Goal: Transaction & Acquisition: Obtain resource

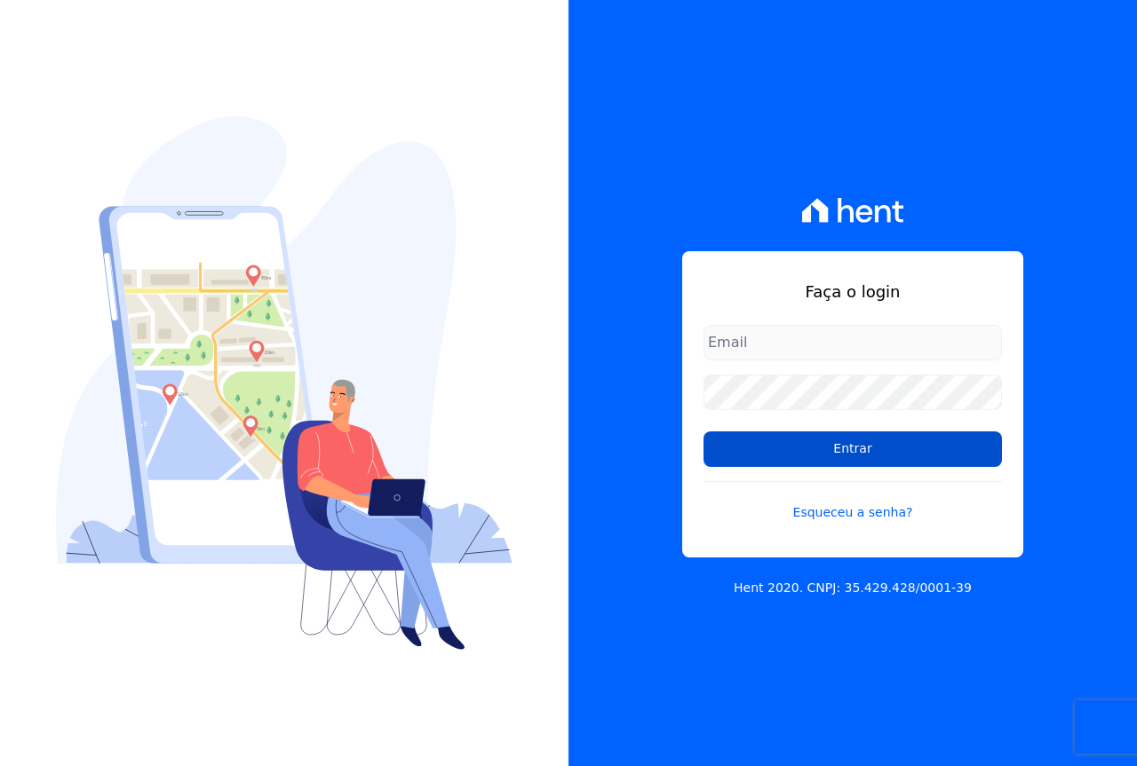
type input "[EMAIL_ADDRESS][DOMAIN_NAME]"
click at [817, 450] on input "Entrar" at bounding box center [852, 450] width 298 height 36
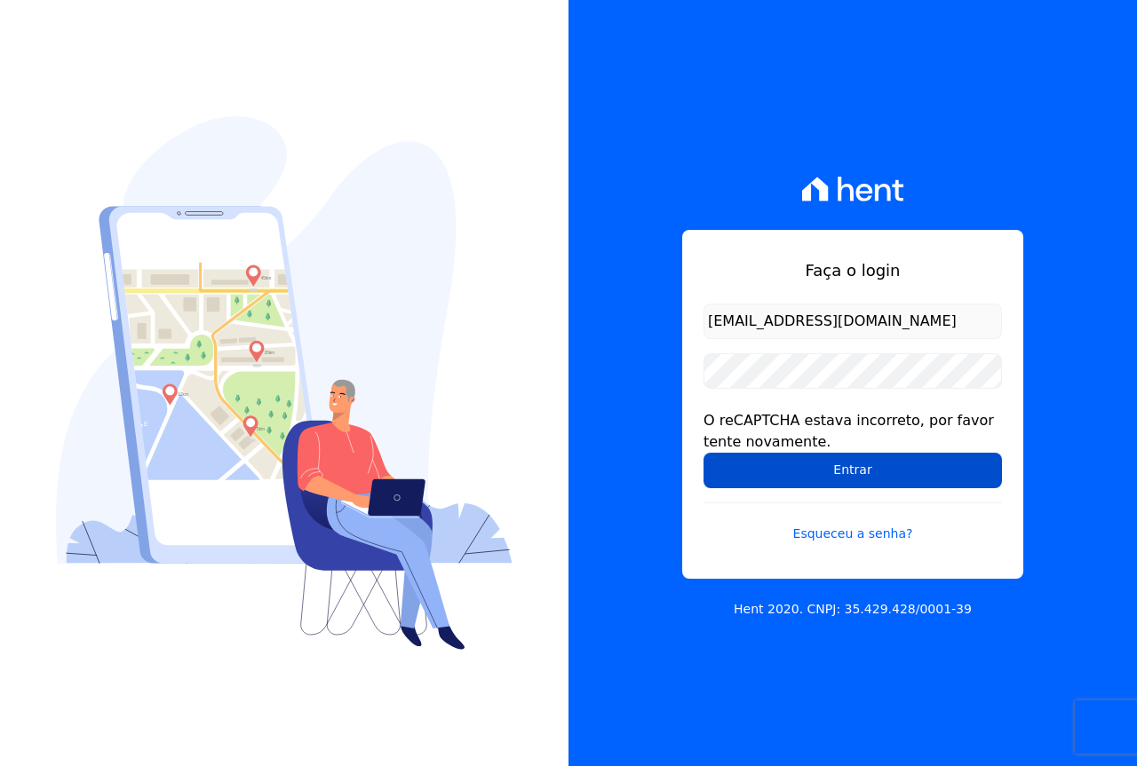
click at [840, 470] on input "Entrar" at bounding box center [852, 471] width 298 height 36
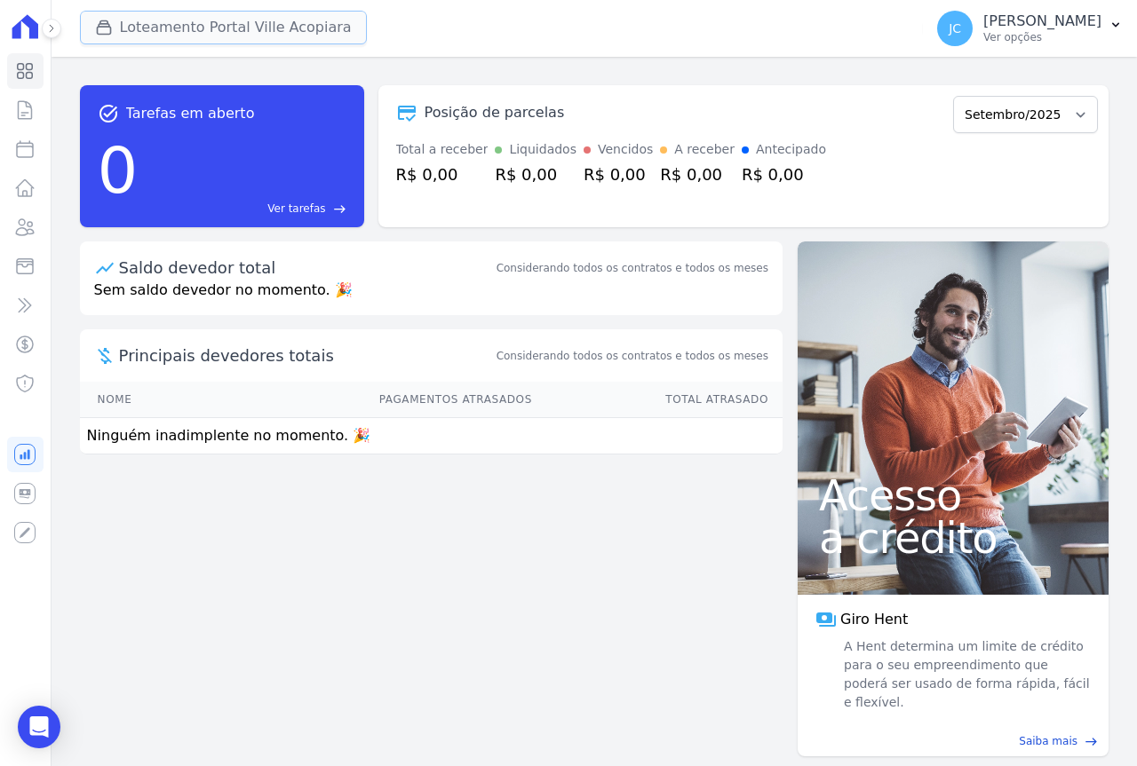
click at [192, 24] on button "Loteamento Portal Ville Acopiara" at bounding box center [223, 28] width 287 height 34
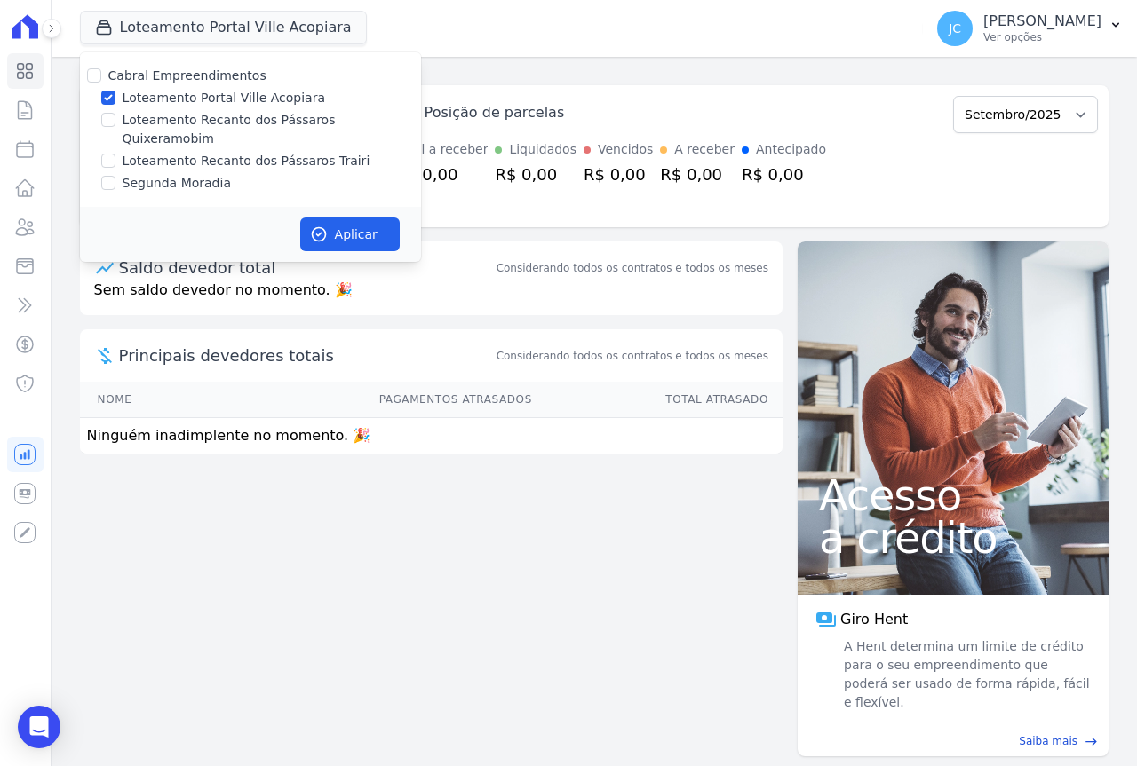
click at [196, 99] on label "Loteamento Portal Ville Acopiara" at bounding box center [224, 98] width 202 height 19
click at [115, 99] on input "Loteamento Portal Ville Acopiara" at bounding box center [108, 98] width 14 height 14
checkbox input "false"
click at [200, 115] on label "Loteamento Recanto dos Pássaros Quixeramobim" at bounding box center [272, 129] width 298 height 37
click at [115, 115] on input "Loteamento Recanto dos Pássaros Quixeramobim" at bounding box center [108, 120] width 14 height 14
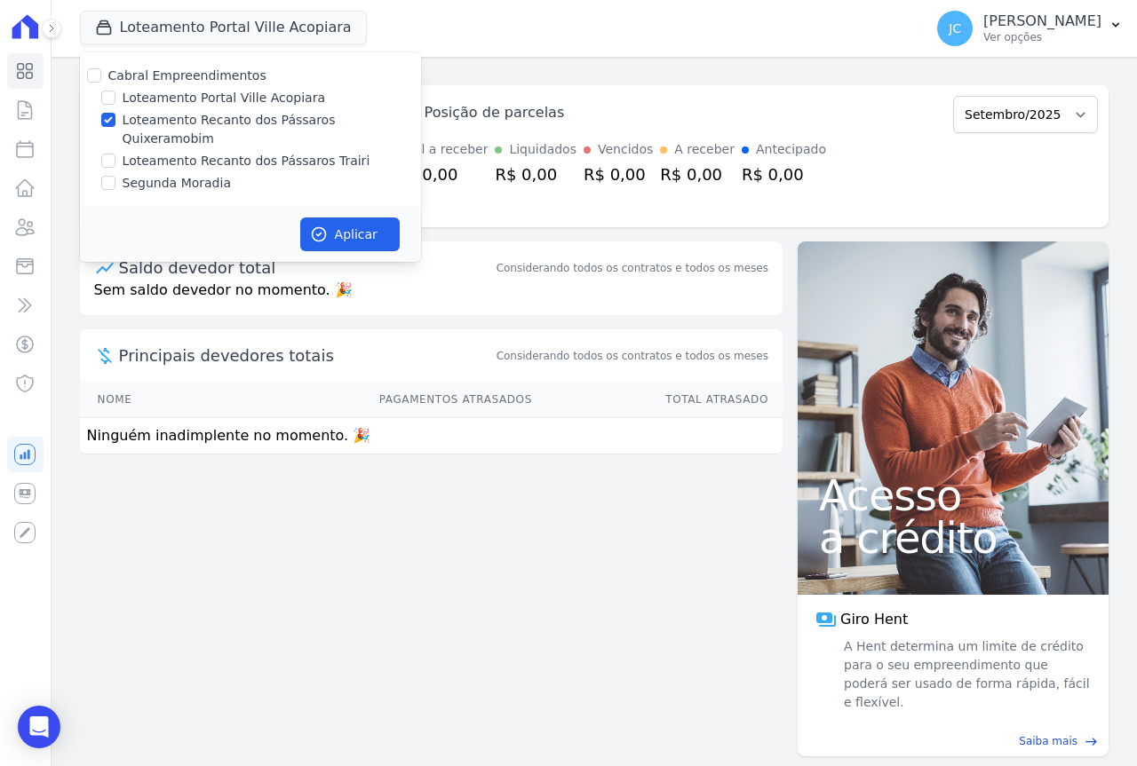
click at [202, 121] on label "Loteamento Recanto dos Pássaros Quixeramobim" at bounding box center [272, 129] width 298 height 37
click at [115, 121] on input "Loteamento Recanto dos Pássaros Quixeramobim" at bounding box center [108, 120] width 14 height 14
checkbox input "false"
click at [201, 152] on label "Loteamento Recanto dos Pássaros Trairi" at bounding box center [247, 161] width 248 height 19
click at [115, 154] on input "Loteamento Recanto dos Pássaros Trairi" at bounding box center [108, 161] width 14 height 14
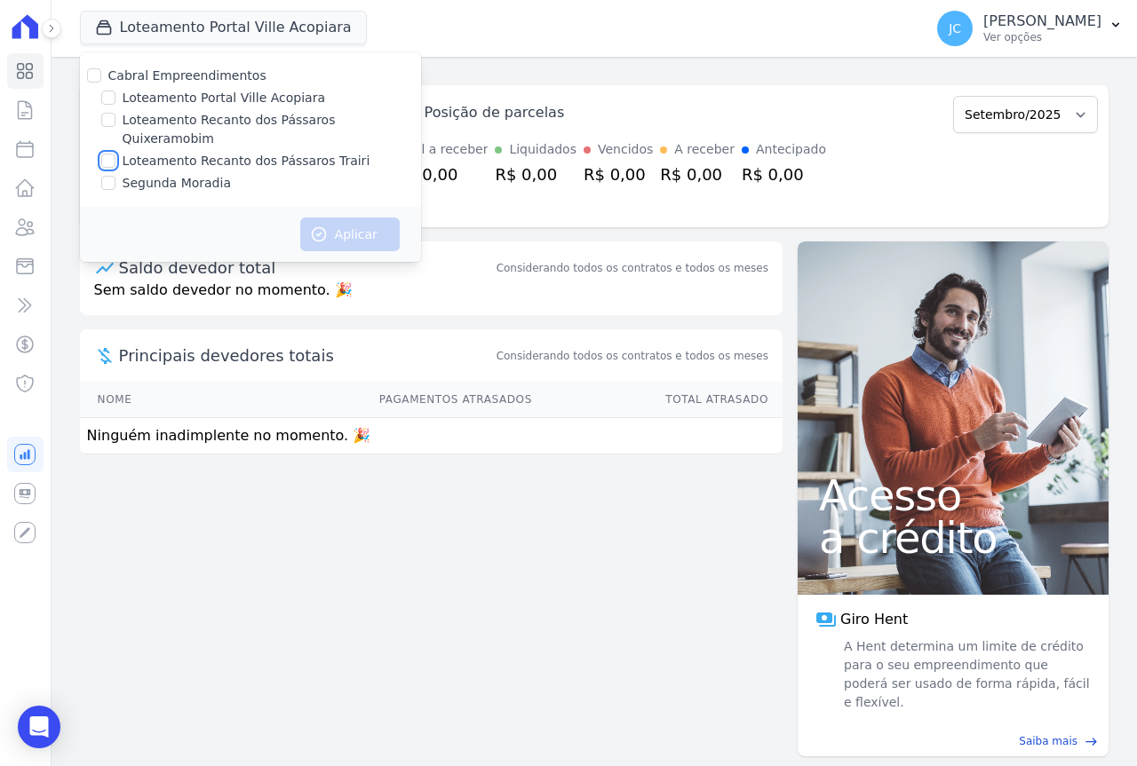
checkbox input "true"
click at [334, 218] on button "Aplicar" at bounding box center [349, 235] width 99 height 34
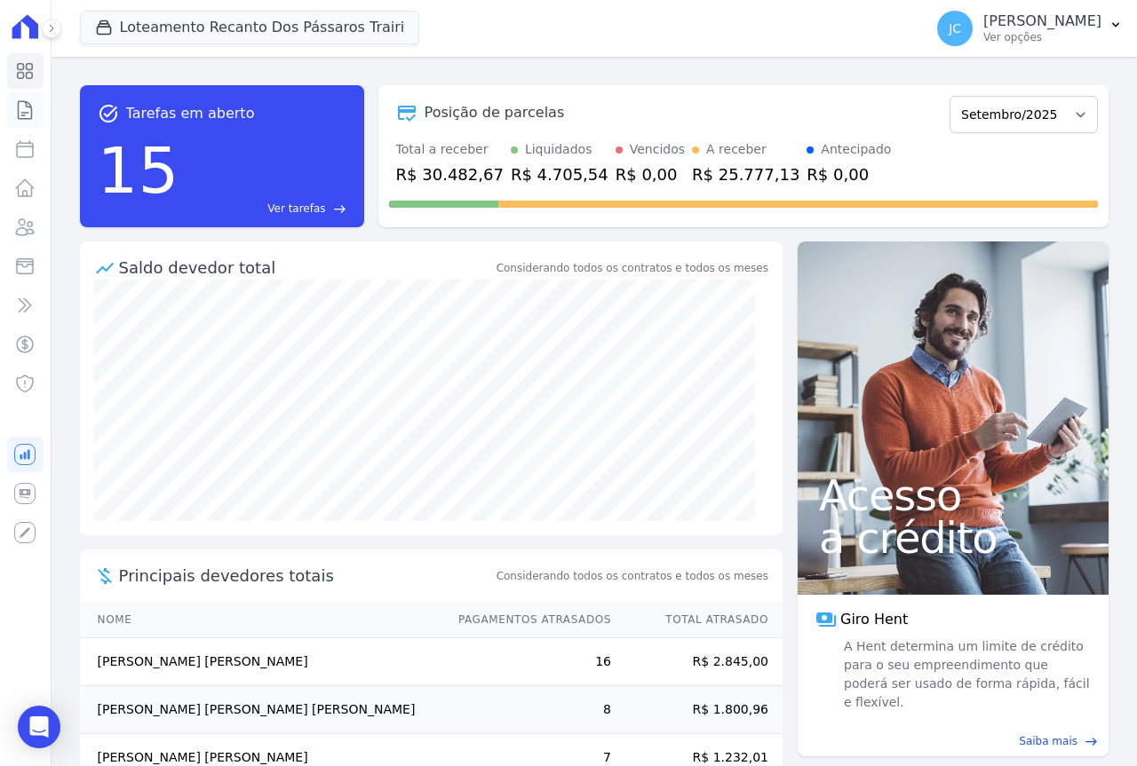
click at [20, 115] on icon at bounding box center [24, 109] width 21 height 21
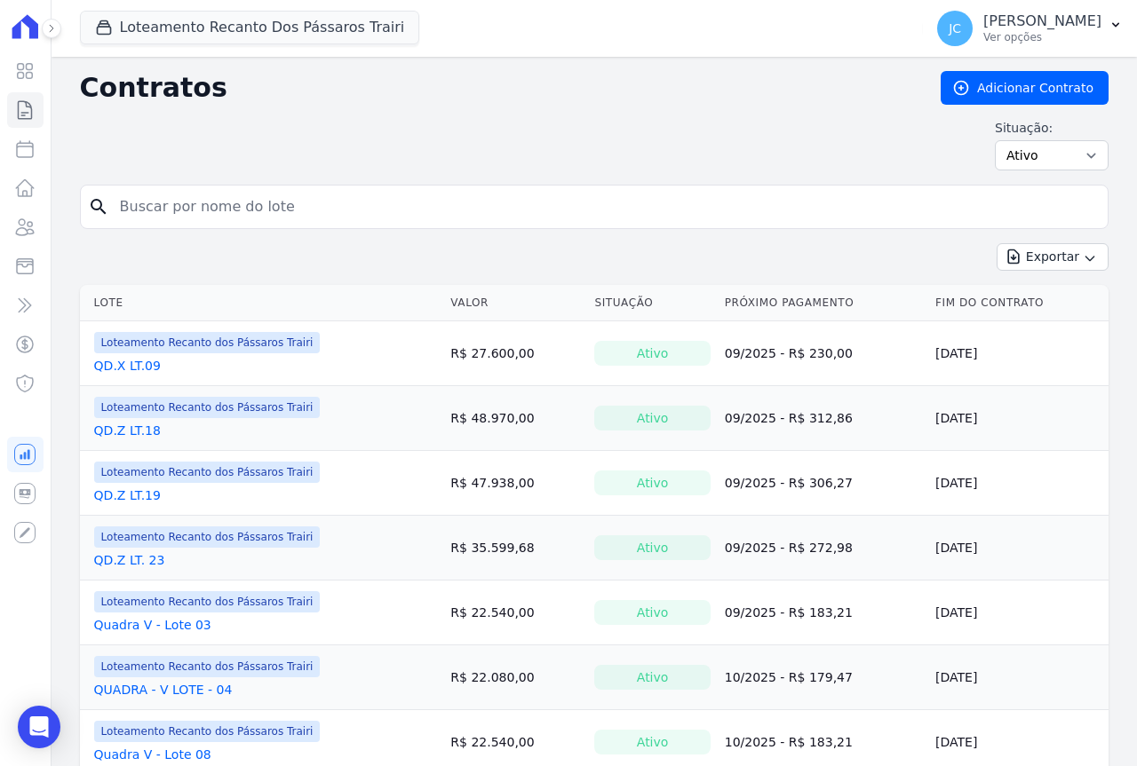
click at [169, 200] on input "search" at bounding box center [604, 207] width 991 height 36
type input "53"
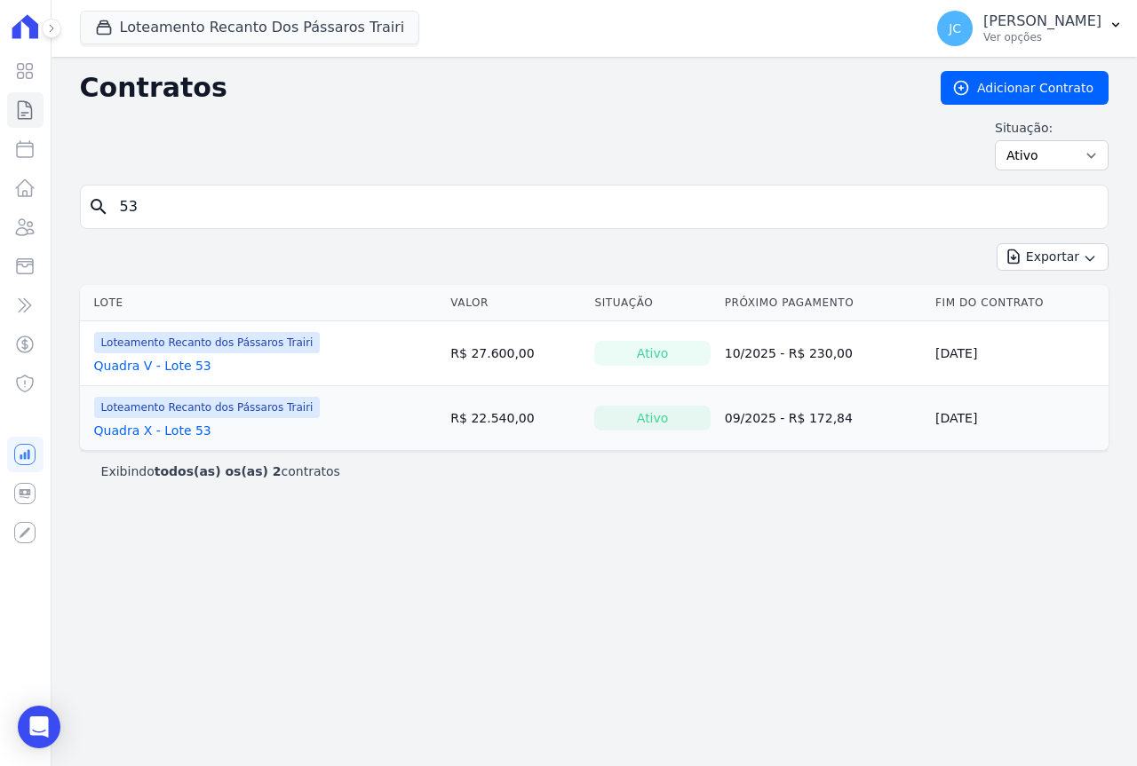
click at [171, 427] on link "Quadra X - Lote 53" at bounding box center [152, 431] width 117 height 18
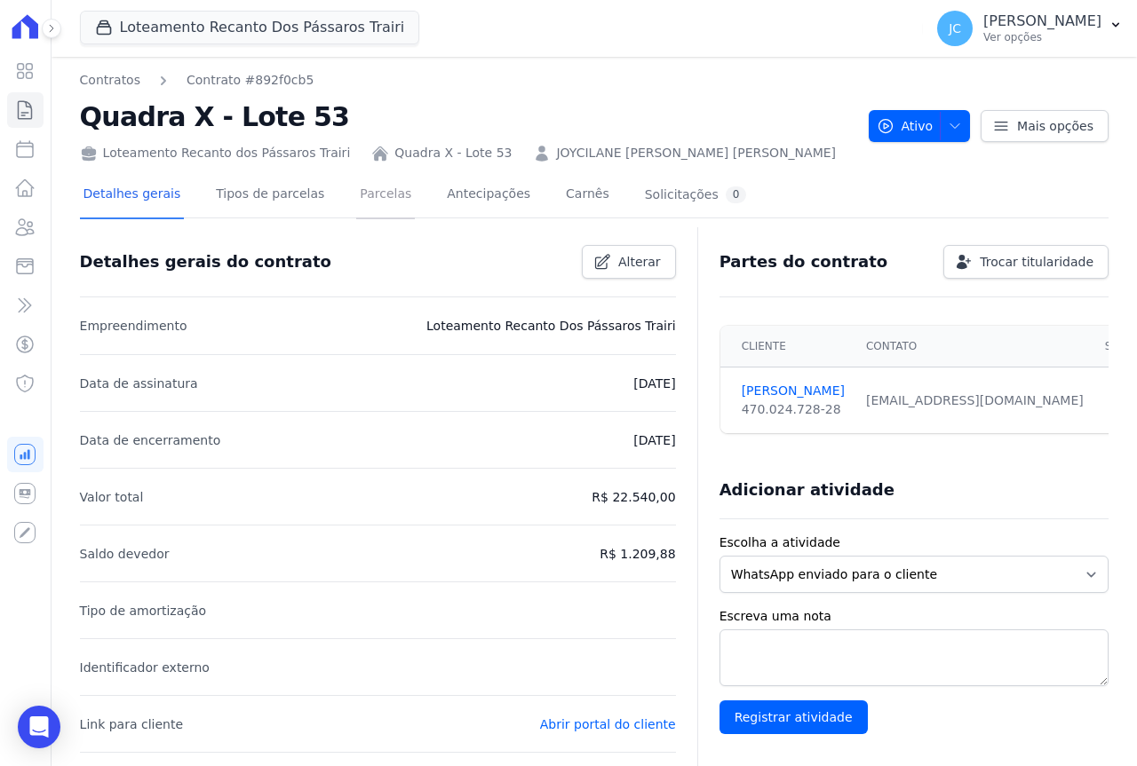
click at [356, 202] on link "Parcelas" at bounding box center [385, 195] width 59 height 47
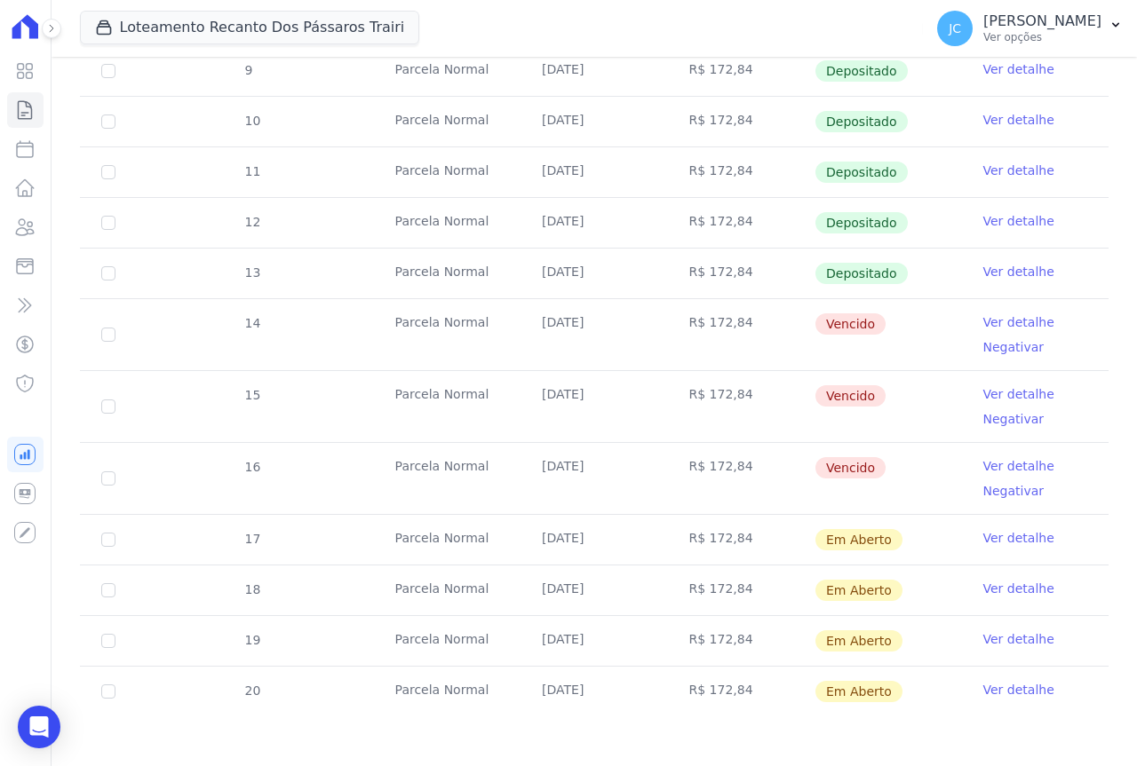
scroll to position [374, 0]
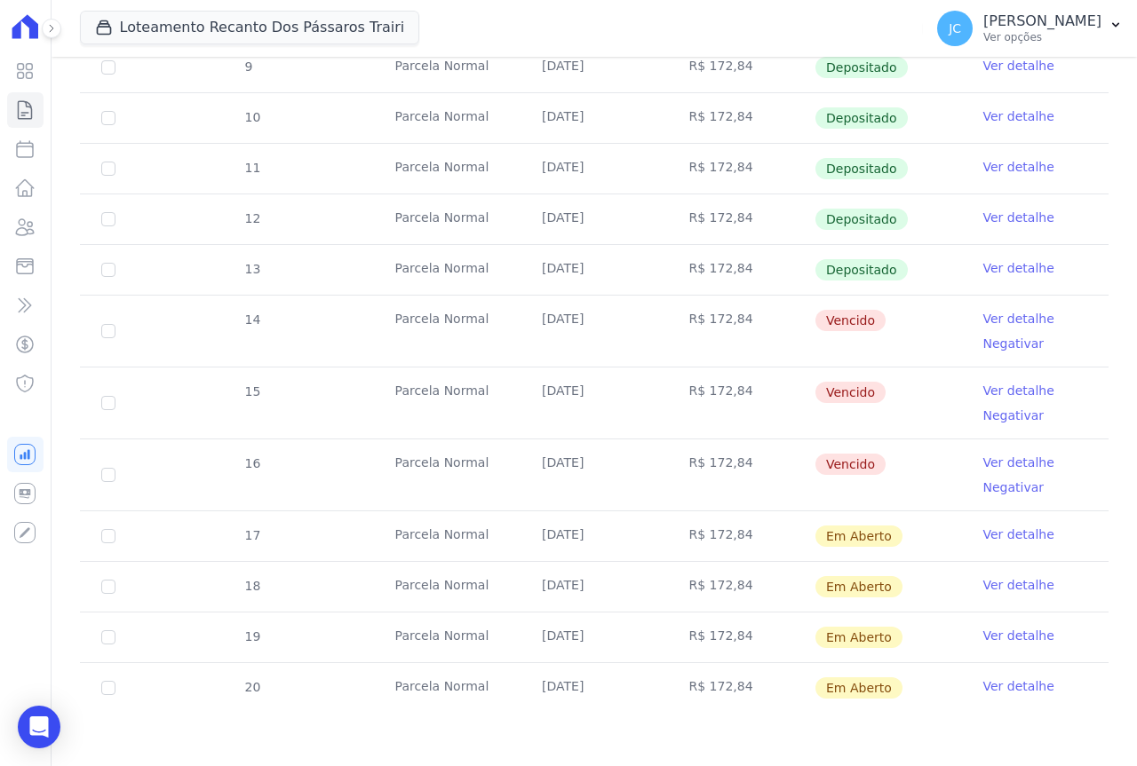
click at [1009, 318] on link "Ver detalhe" at bounding box center [1018, 319] width 71 height 18
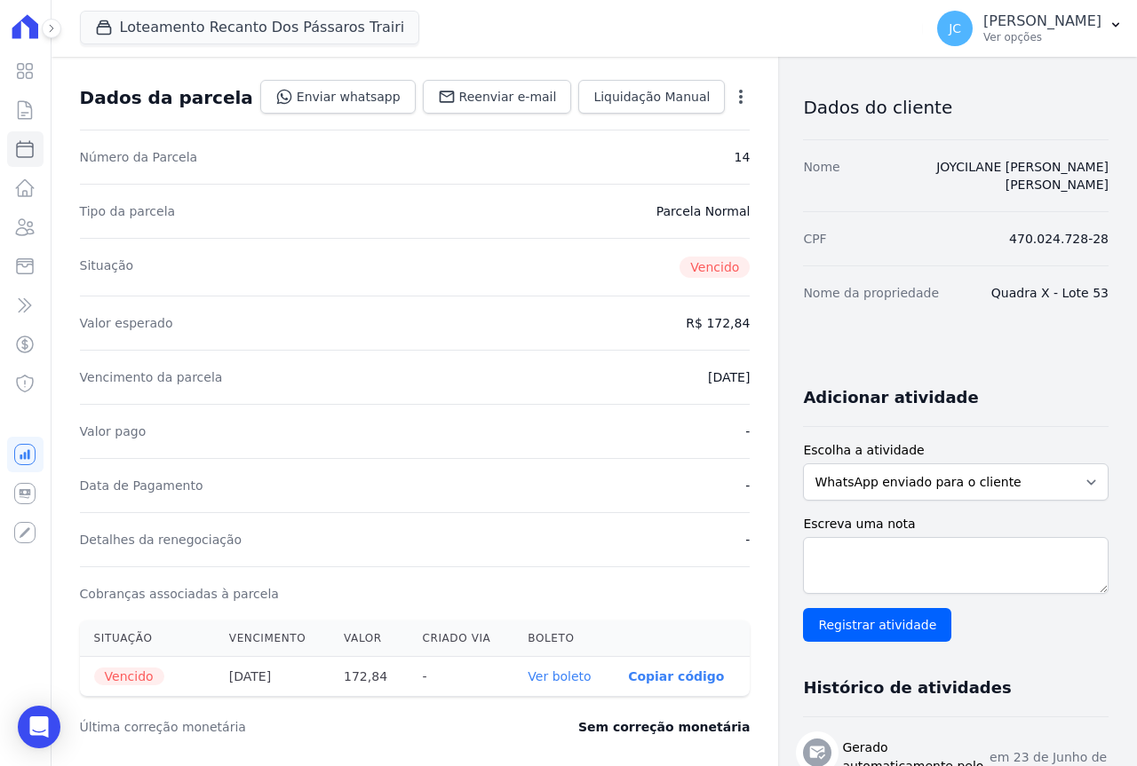
scroll to position [178, 0]
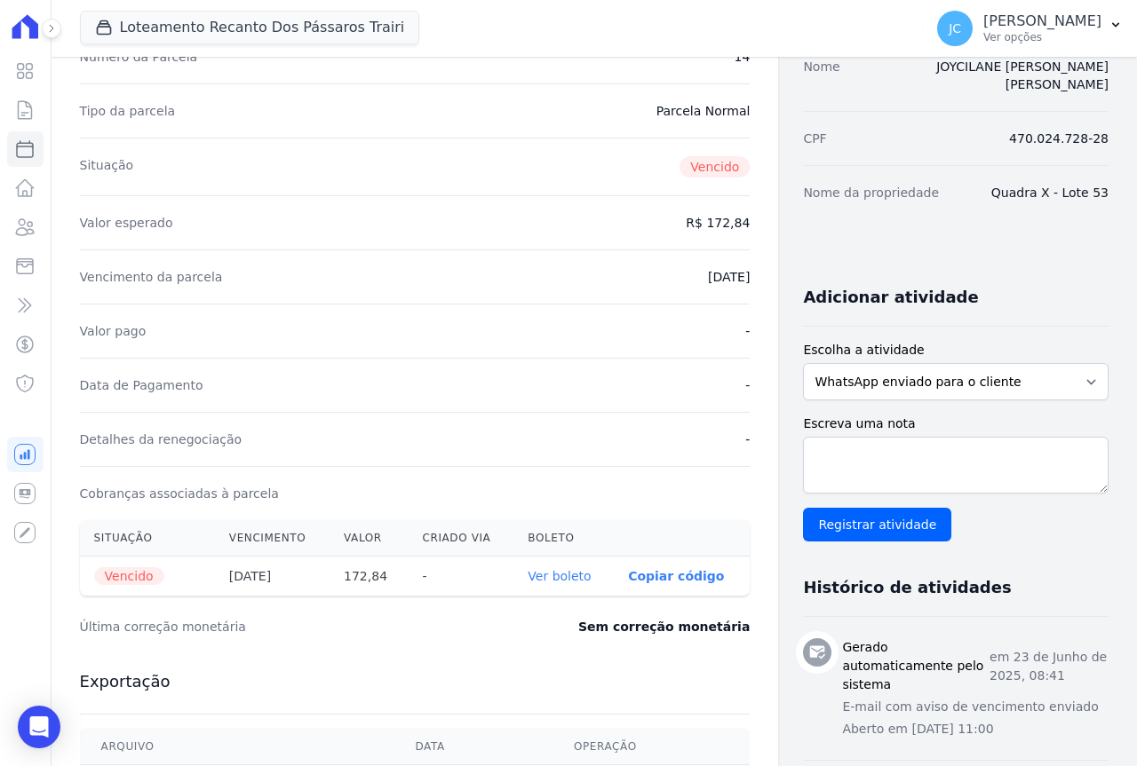
click at [541, 574] on link "Ver boleto" at bounding box center [558, 576] width 63 height 14
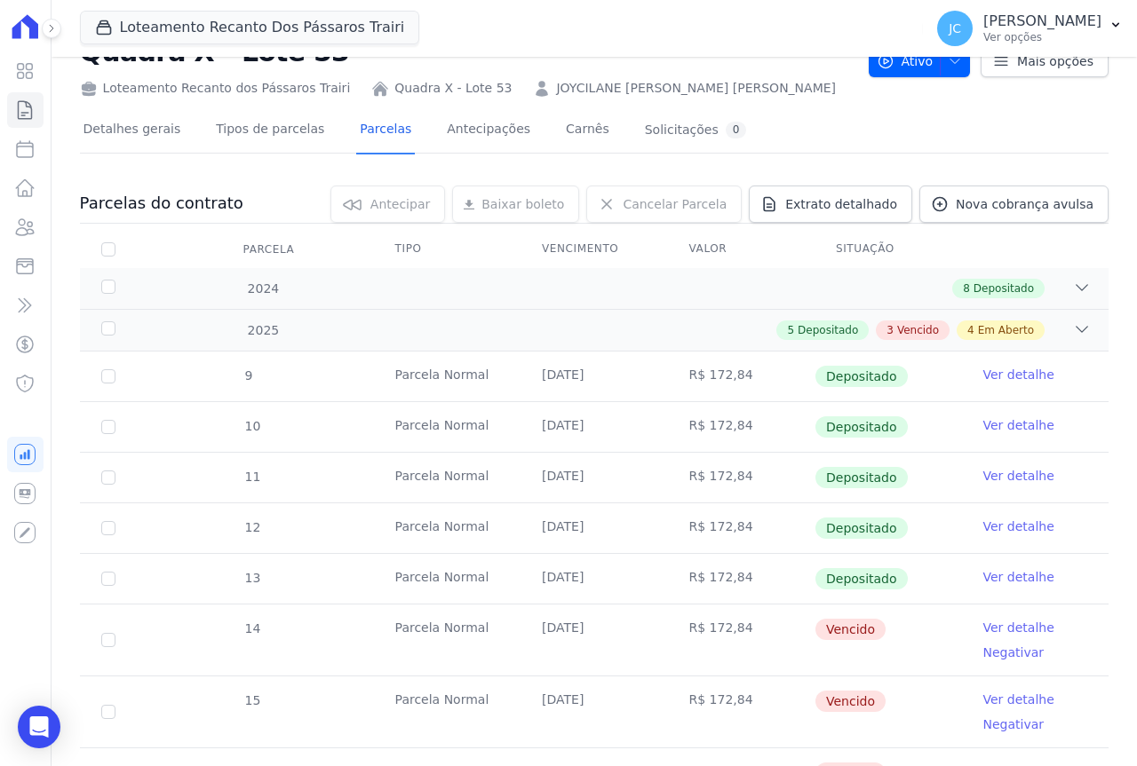
scroll to position [178, 0]
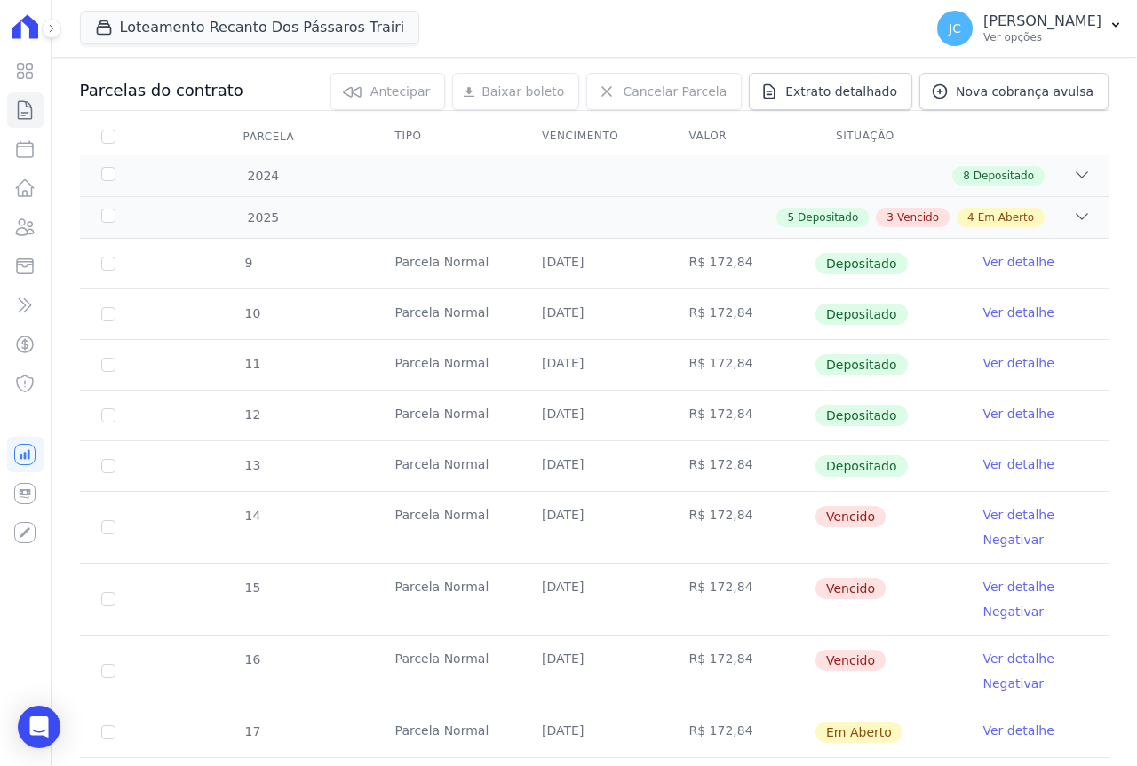
click at [987, 591] on link "Ver detalhe" at bounding box center [1018, 587] width 71 height 18
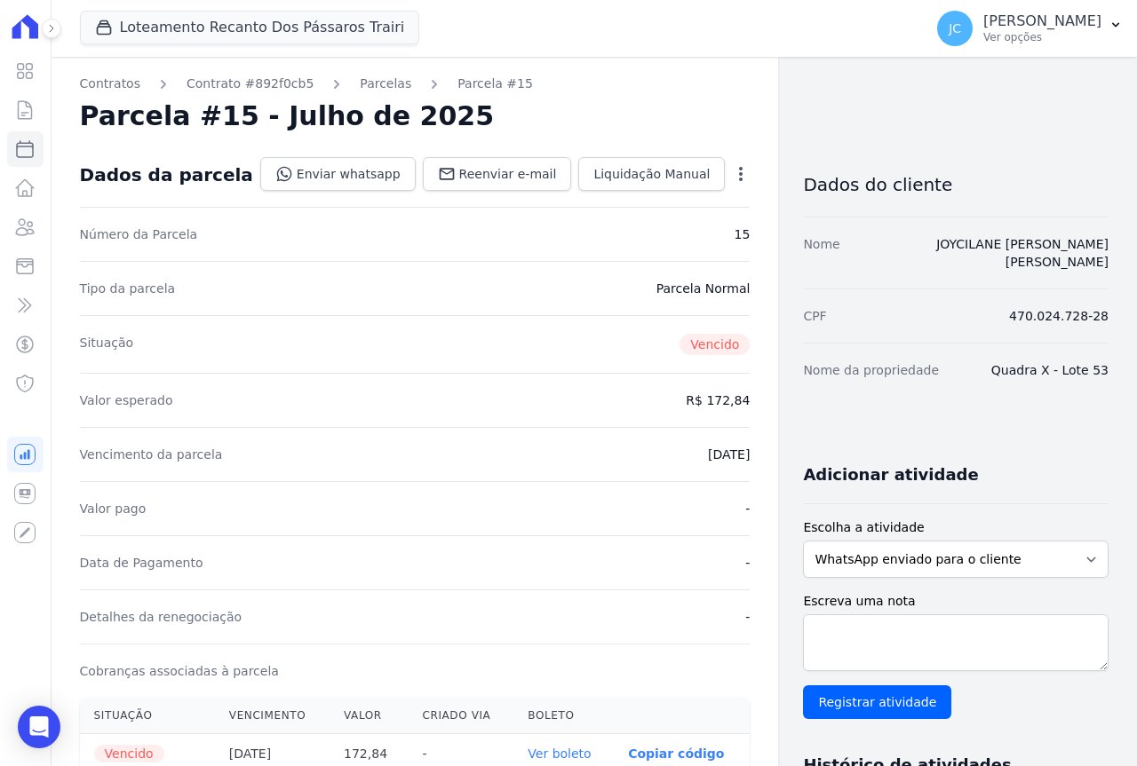
scroll to position [178, 0]
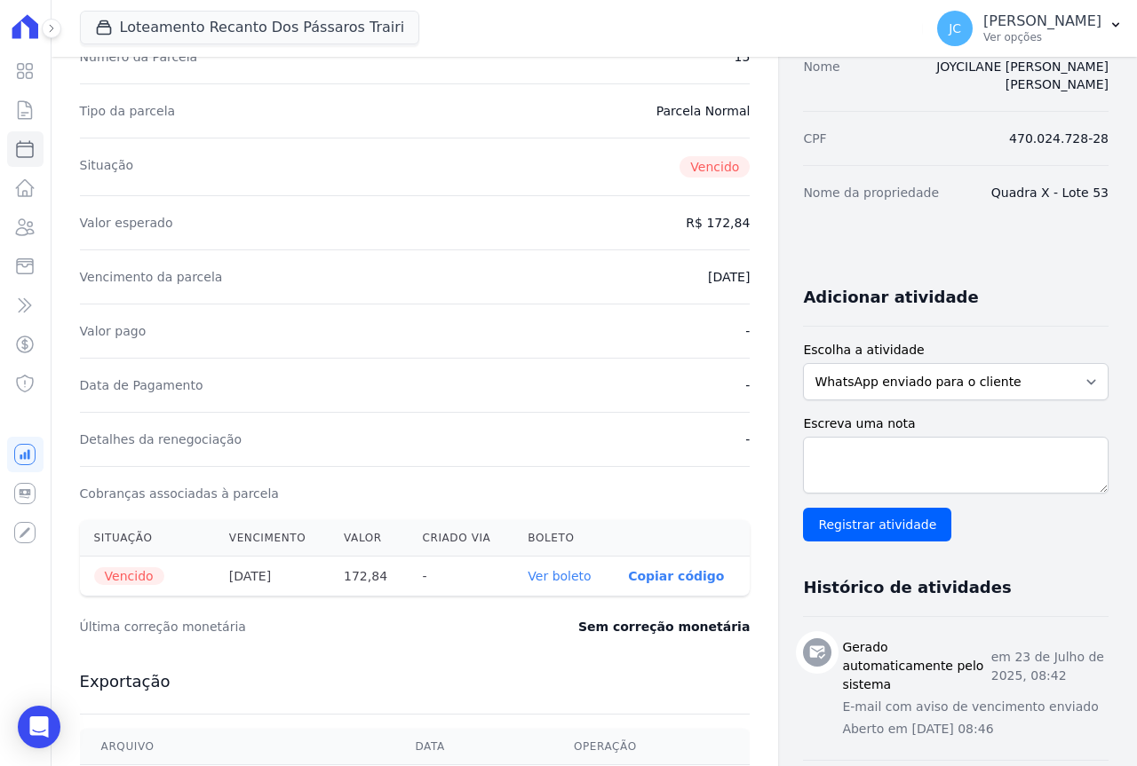
click at [545, 575] on link "Ver boleto" at bounding box center [558, 576] width 63 height 14
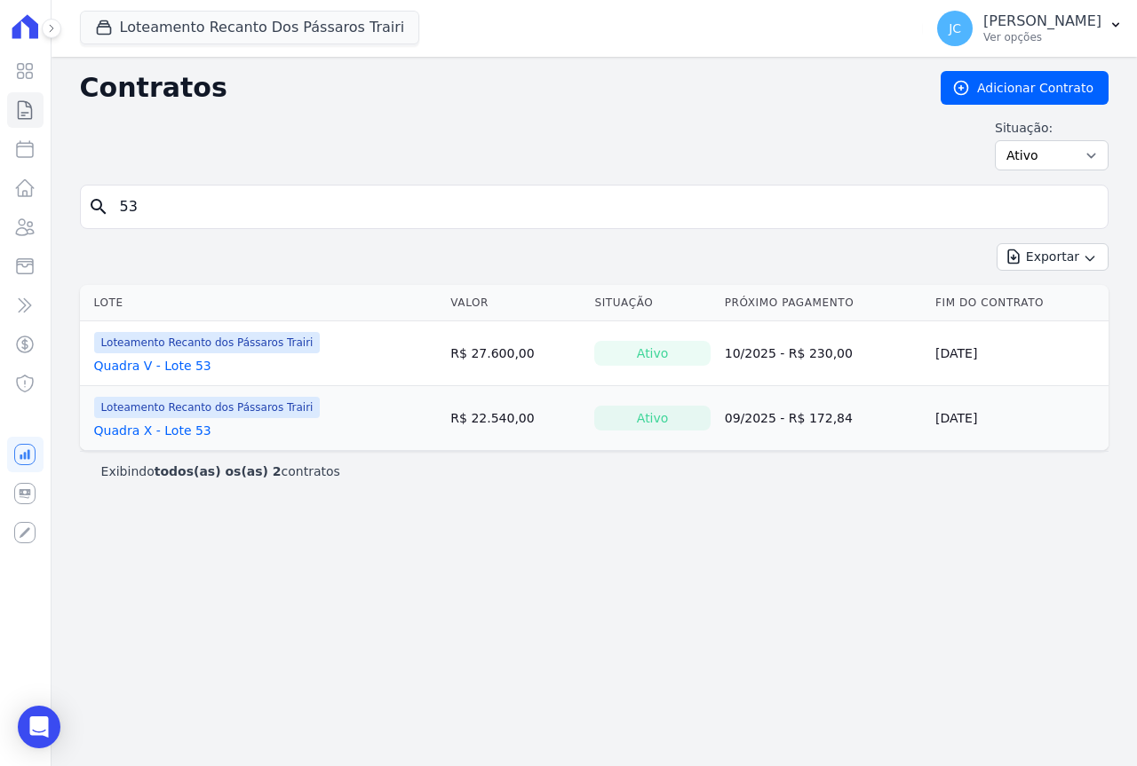
click at [219, 218] on input "53" at bounding box center [604, 207] width 991 height 36
type input "54"
click at [144, 428] on link "Quadra X - Lote 54" at bounding box center [152, 431] width 117 height 18
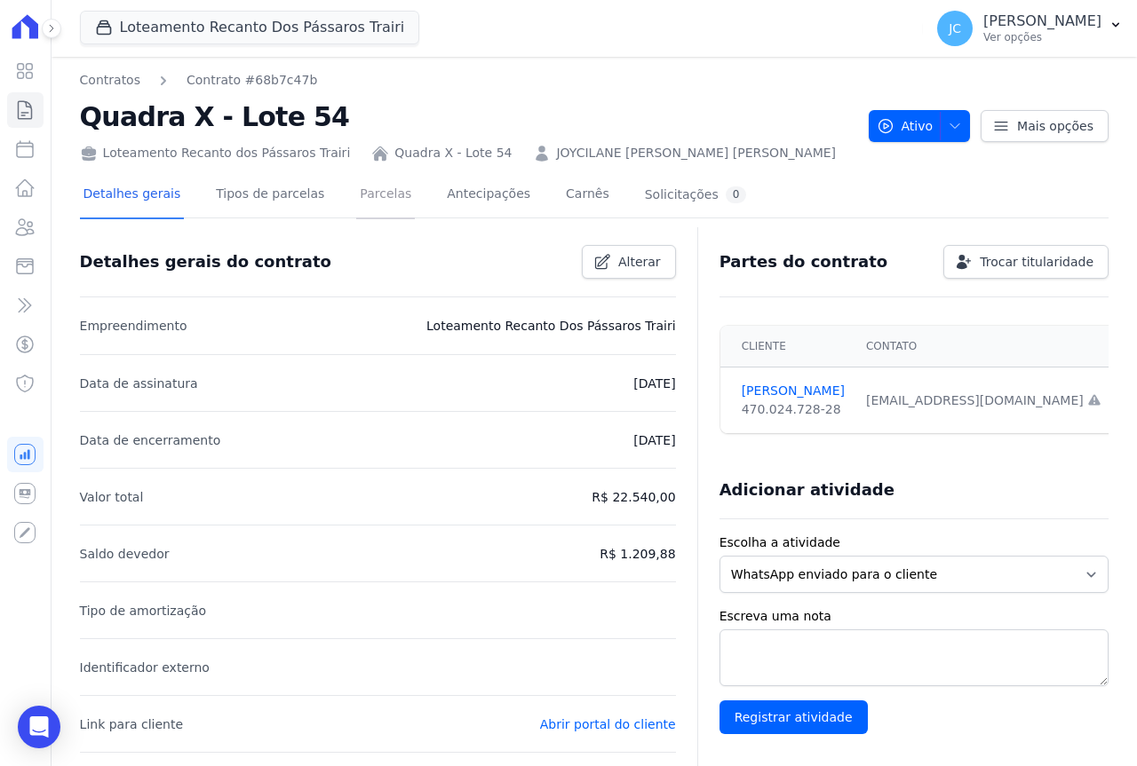
click at [363, 192] on link "Parcelas" at bounding box center [385, 195] width 59 height 47
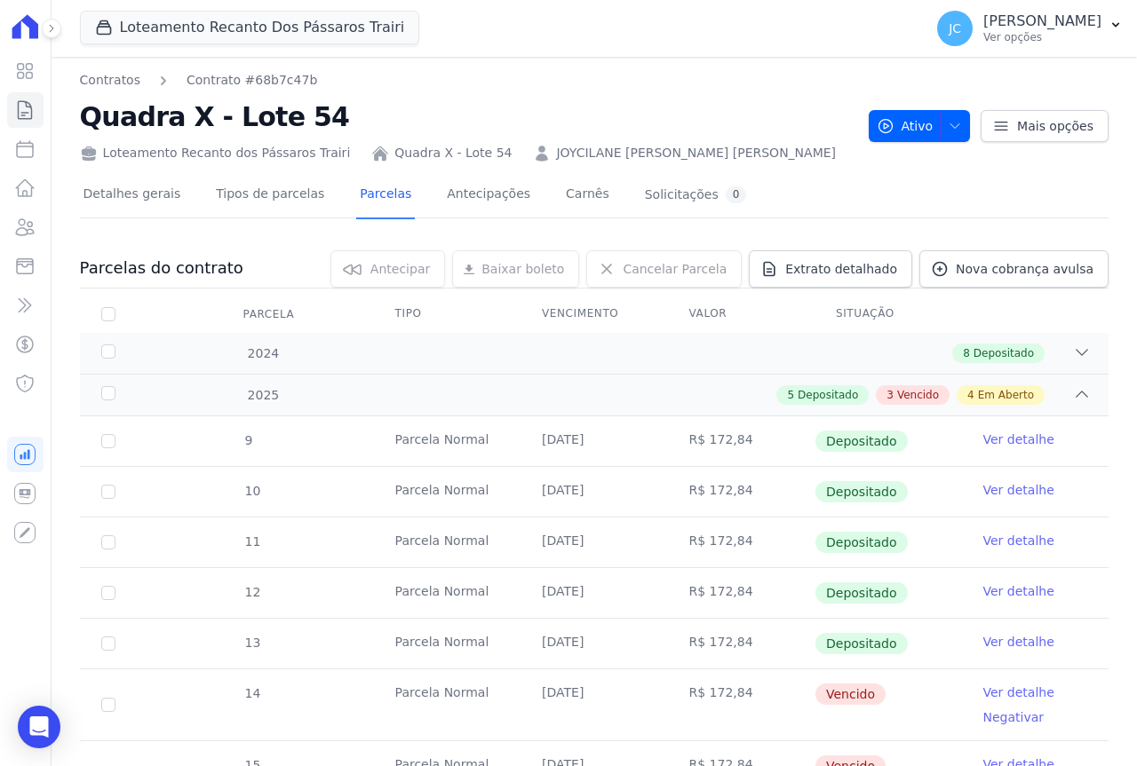
scroll to position [266, 0]
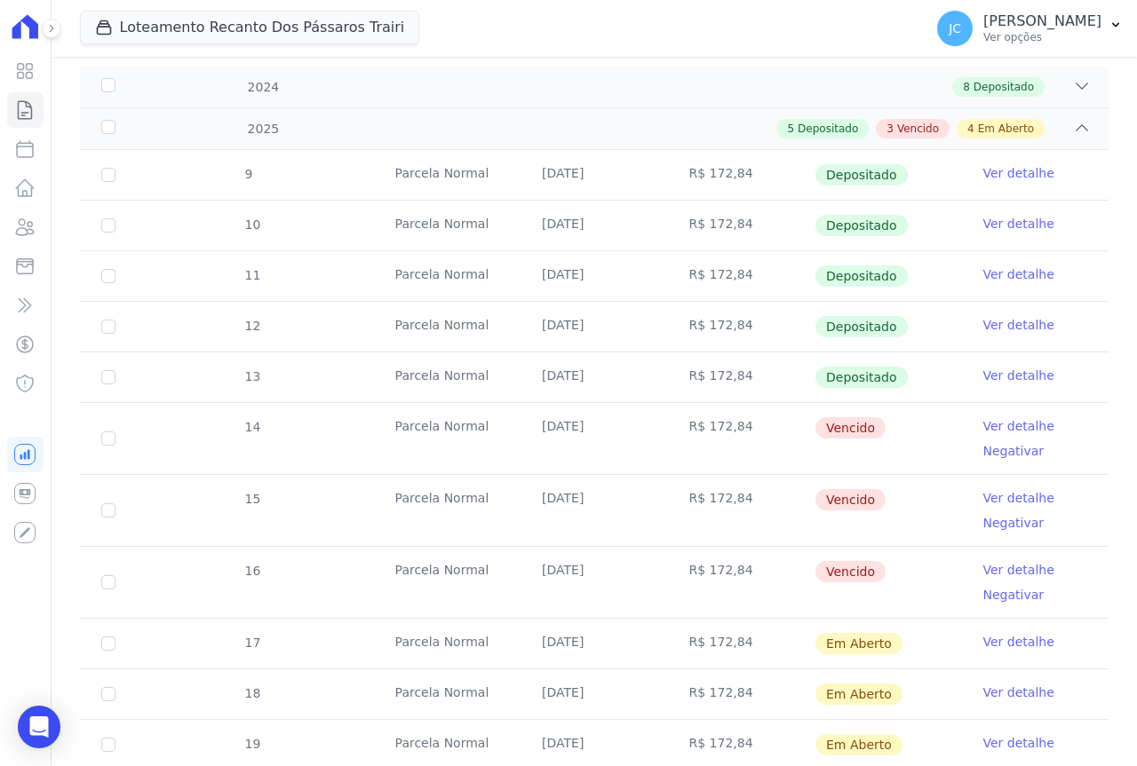
click at [992, 420] on link "Ver detalhe" at bounding box center [1018, 426] width 71 height 18
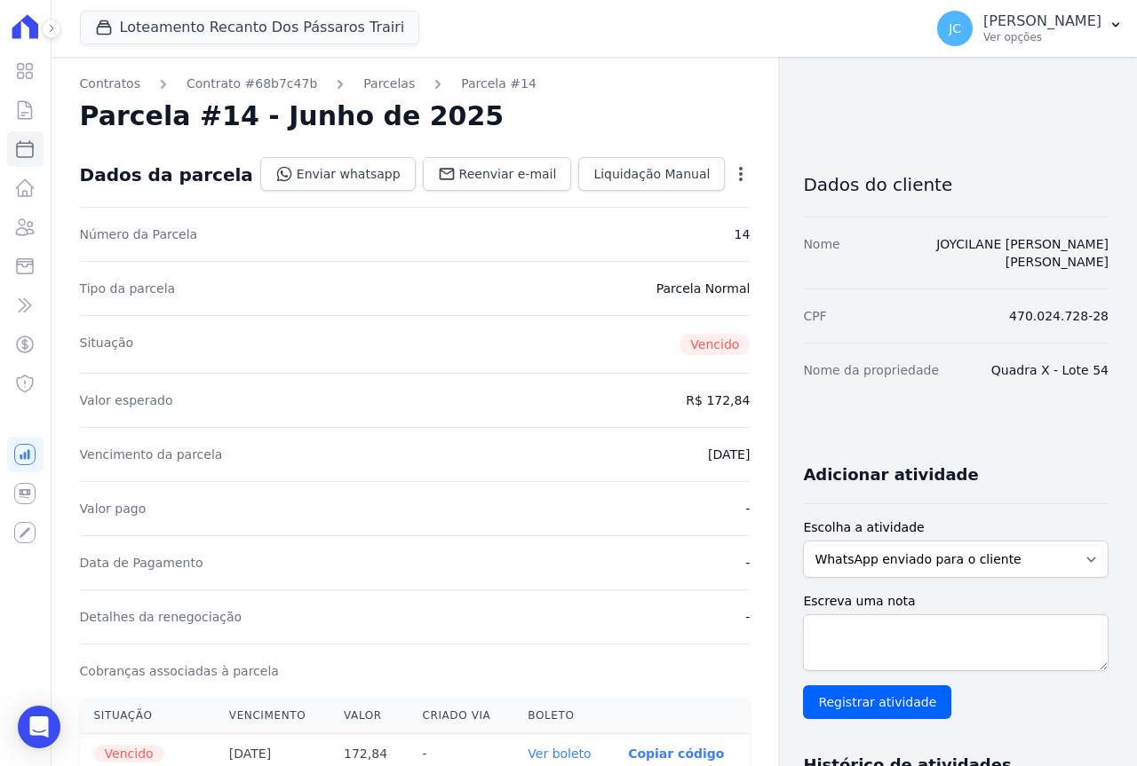
click at [532, 747] on link "Ver boleto" at bounding box center [558, 754] width 63 height 14
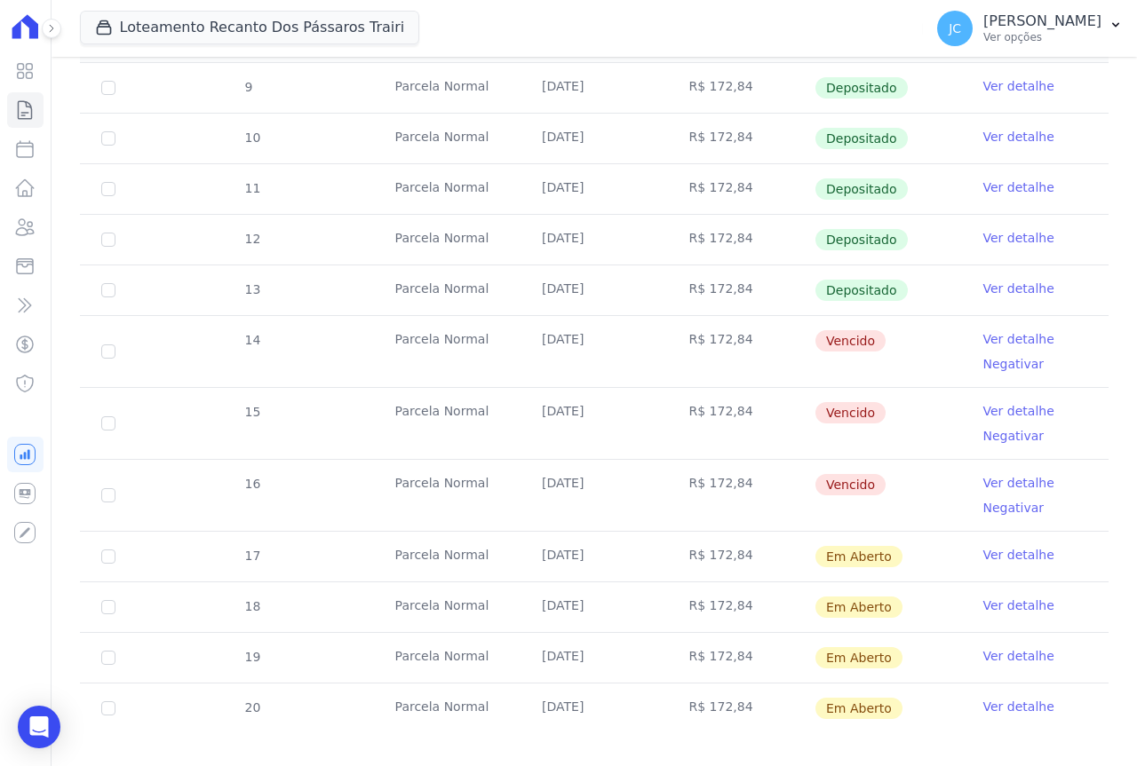
scroll to position [355, 0]
click at [1016, 406] on link "Ver detalhe" at bounding box center [1018, 409] width 71 height 18
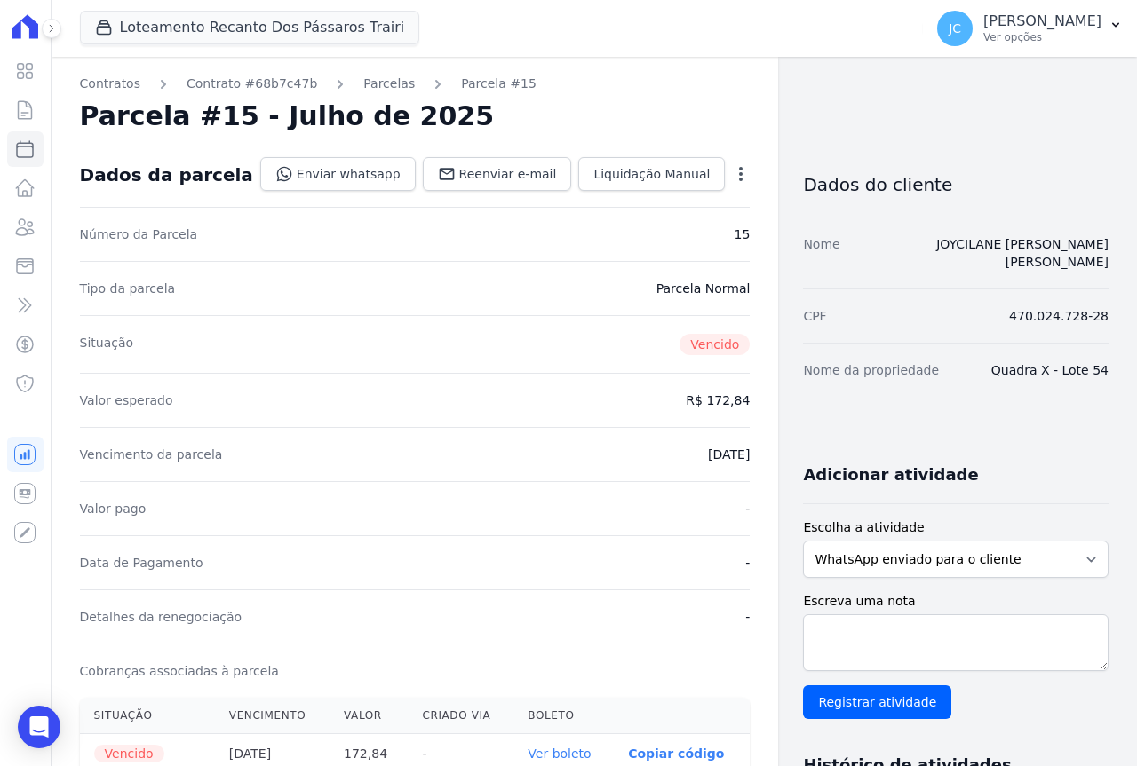
click at [527, 751] on link "Ver boleto" at bounding box center [558, 754] width 63 height 14
